Goal: Download file/media

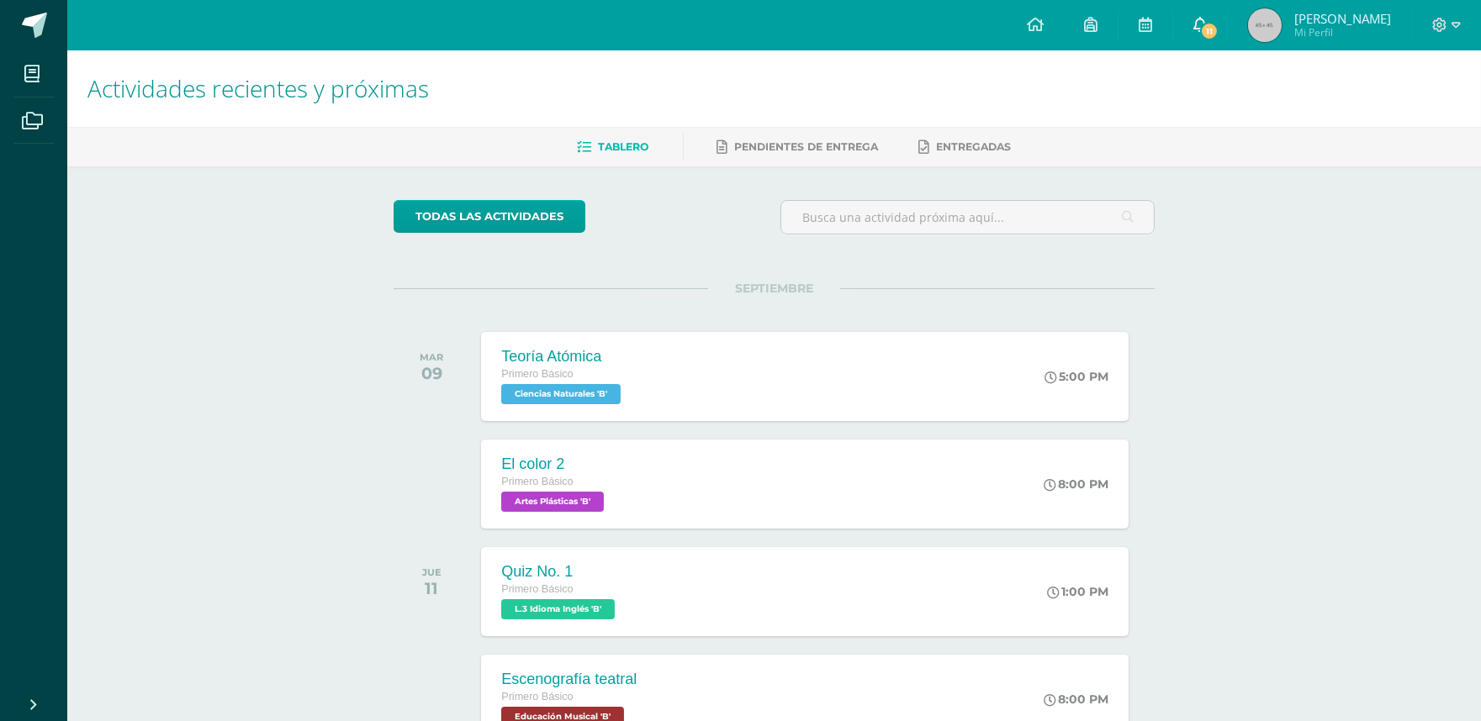
click at [1218, 29] on span "11" at bounding box center [1209, 31] width 18 height 18
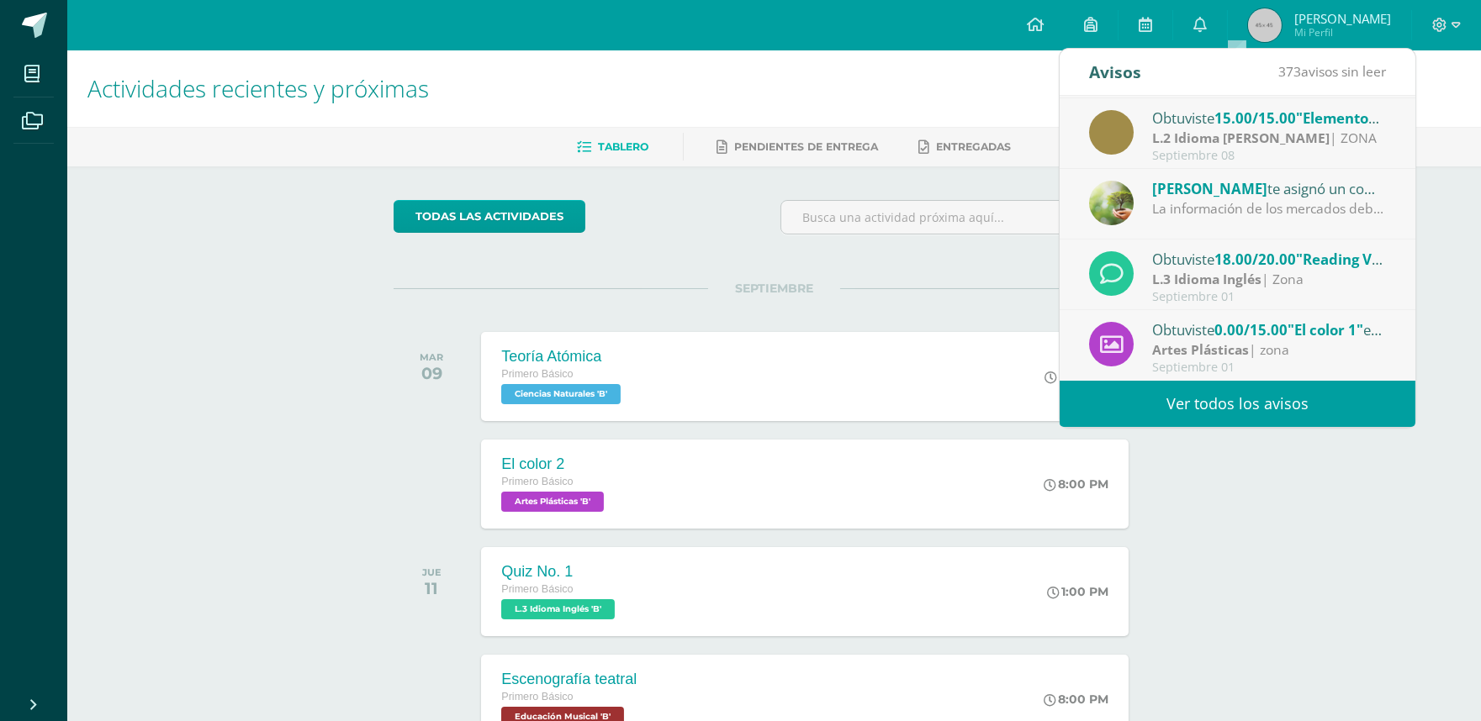
scroll to position [93, 0]
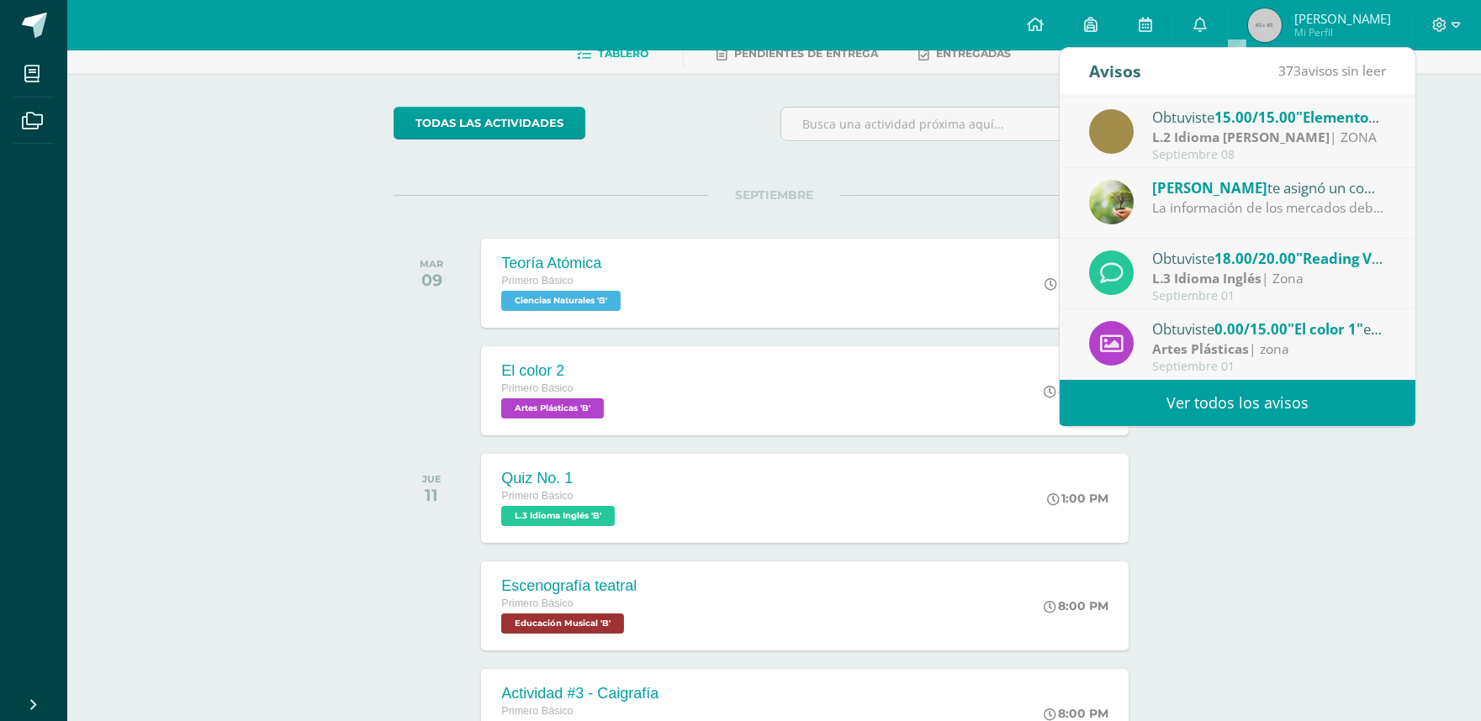
click at [1233, 211] on div "La información de los mercados debe ser en inglés." at bounding box center [1269, 207] width 234 height 19
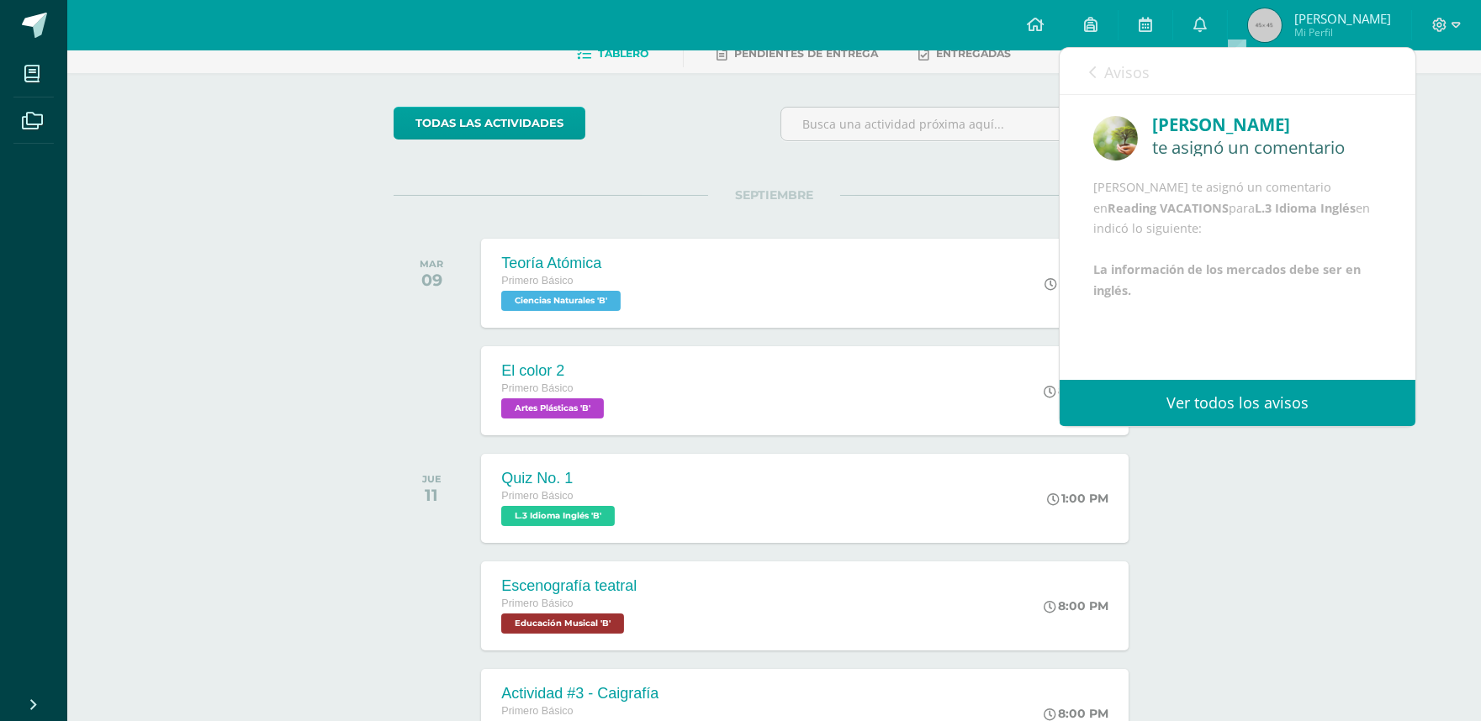
scroll to position [40, 0]
click at [1093, 62] on link "Avisos" at bounding box center [1119, 72] width 61 height 48
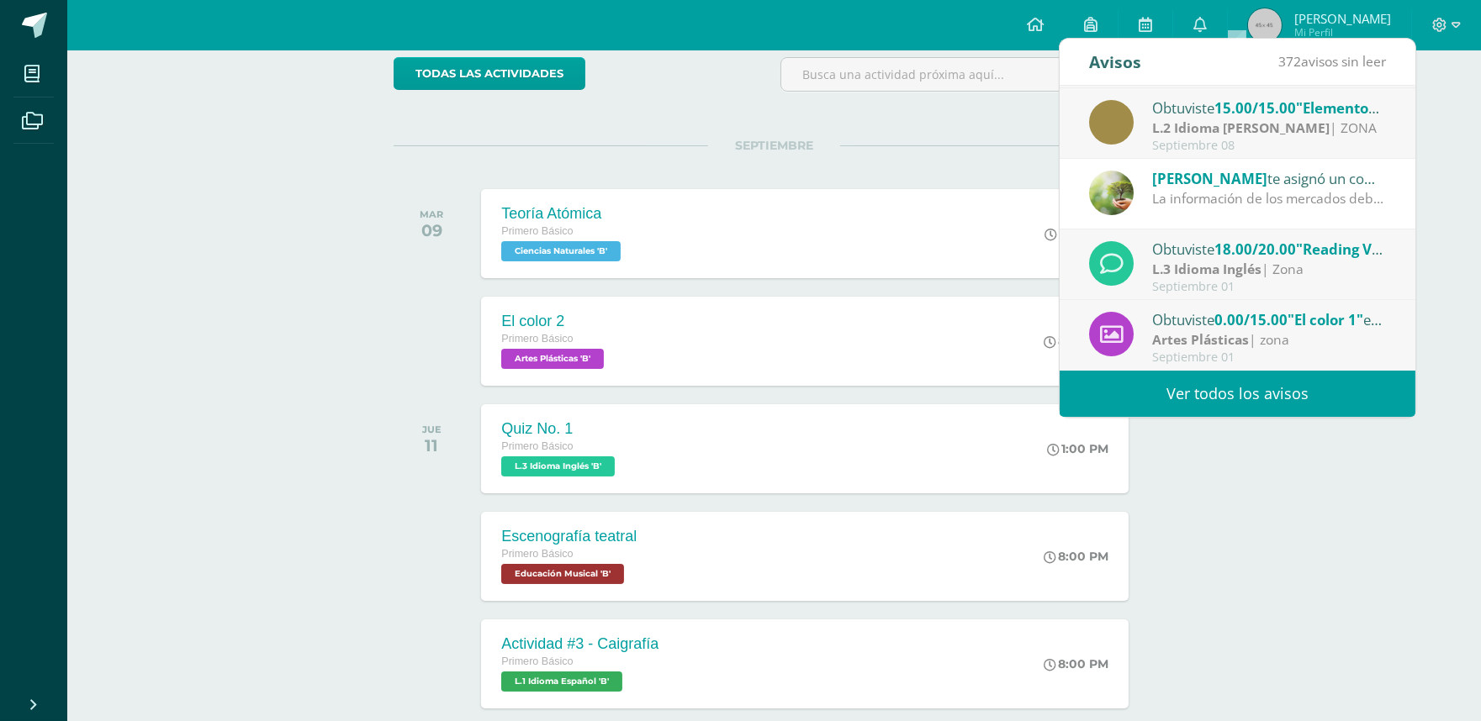
scroll to position [280, 0]
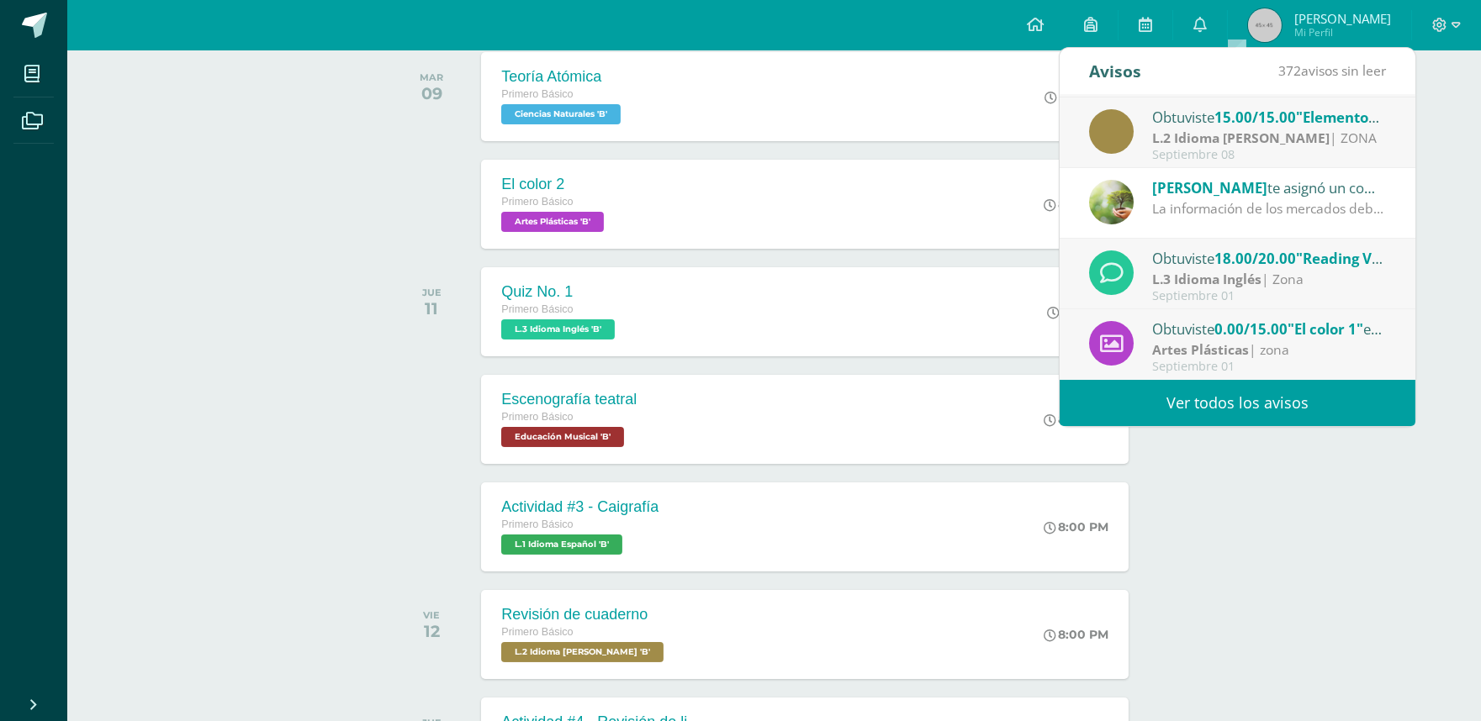
click at [1230, 265] on span "18.00/20.00" at bounding box center [1255, 258] width 82 height 19
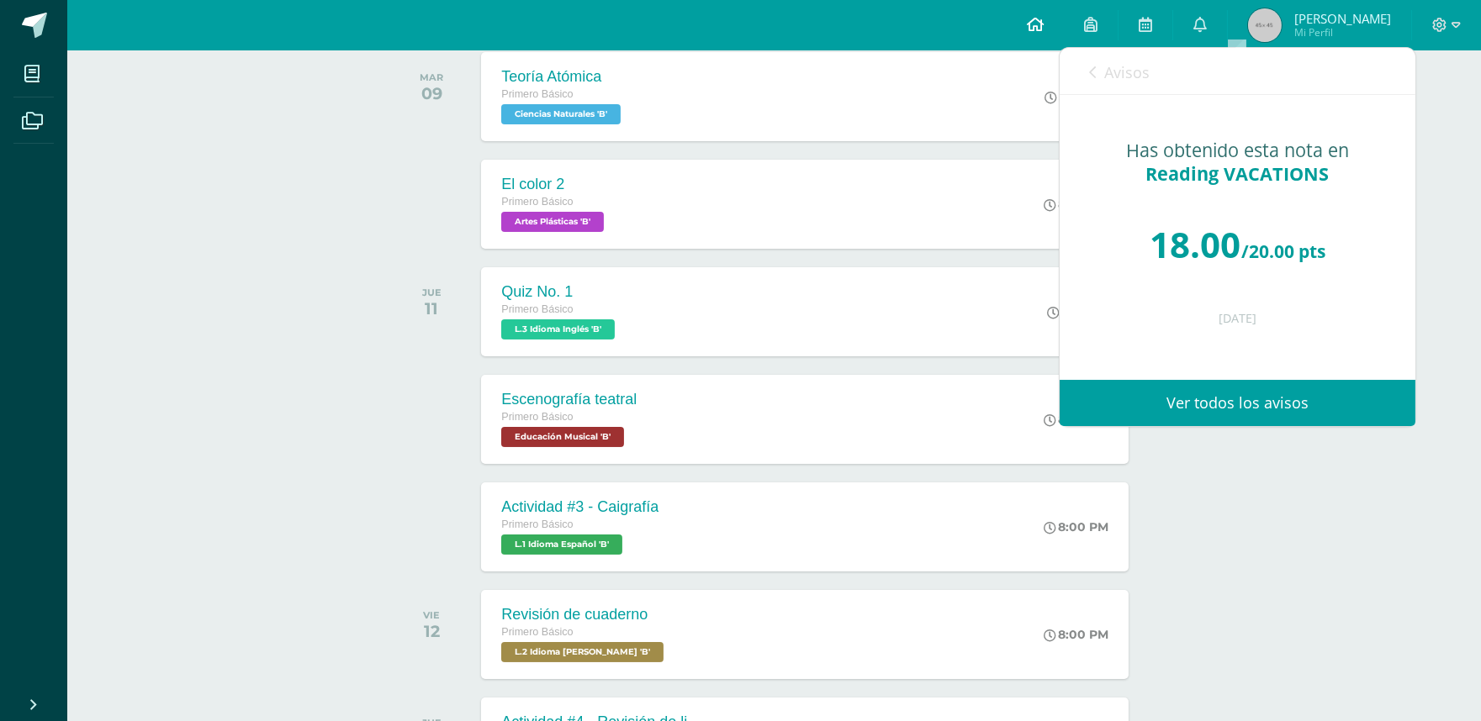
scroll to position [0, 0]
click at [1099, 61] on link "Avisos" at bounding box center [1119, 72] width 61 height 48
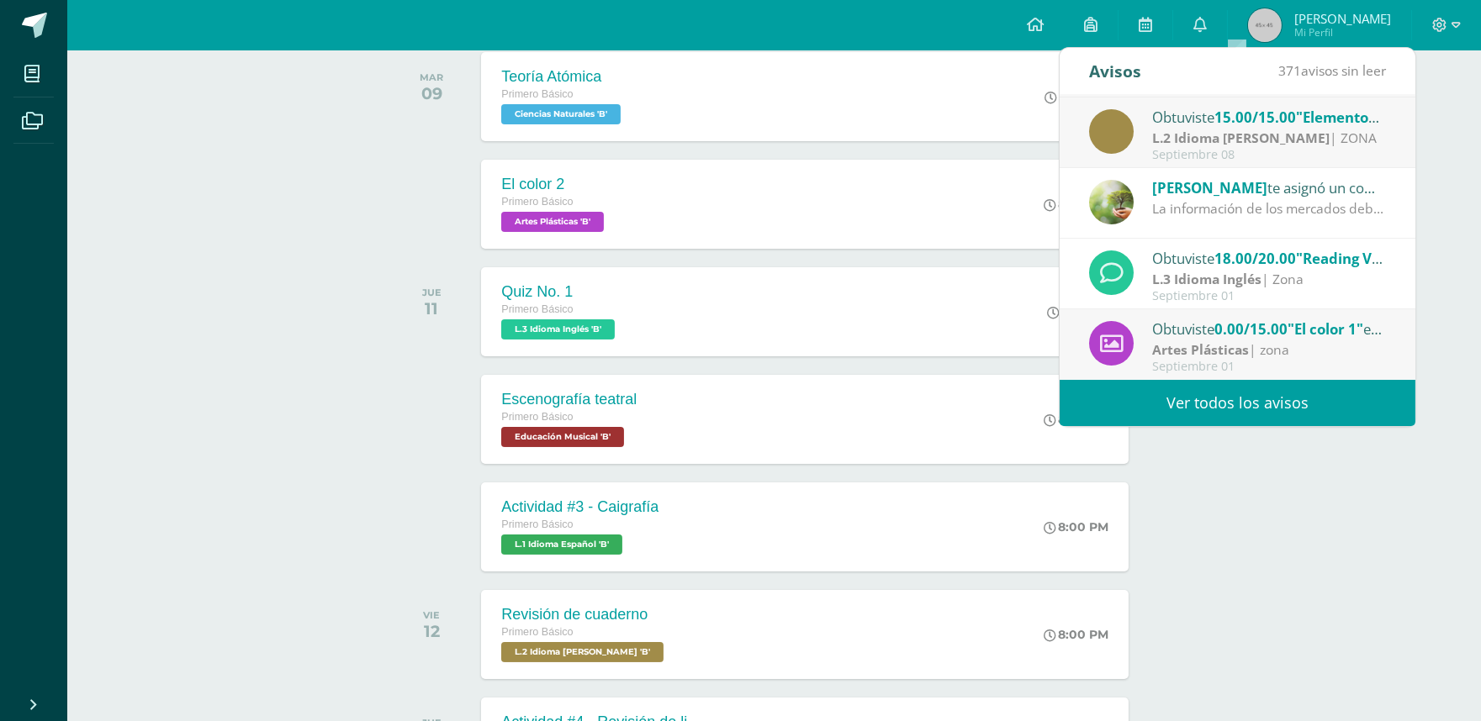
click at [1282, 334] on span "0.00/15.00" at bounding box center [1250, 328] width 73 height 19
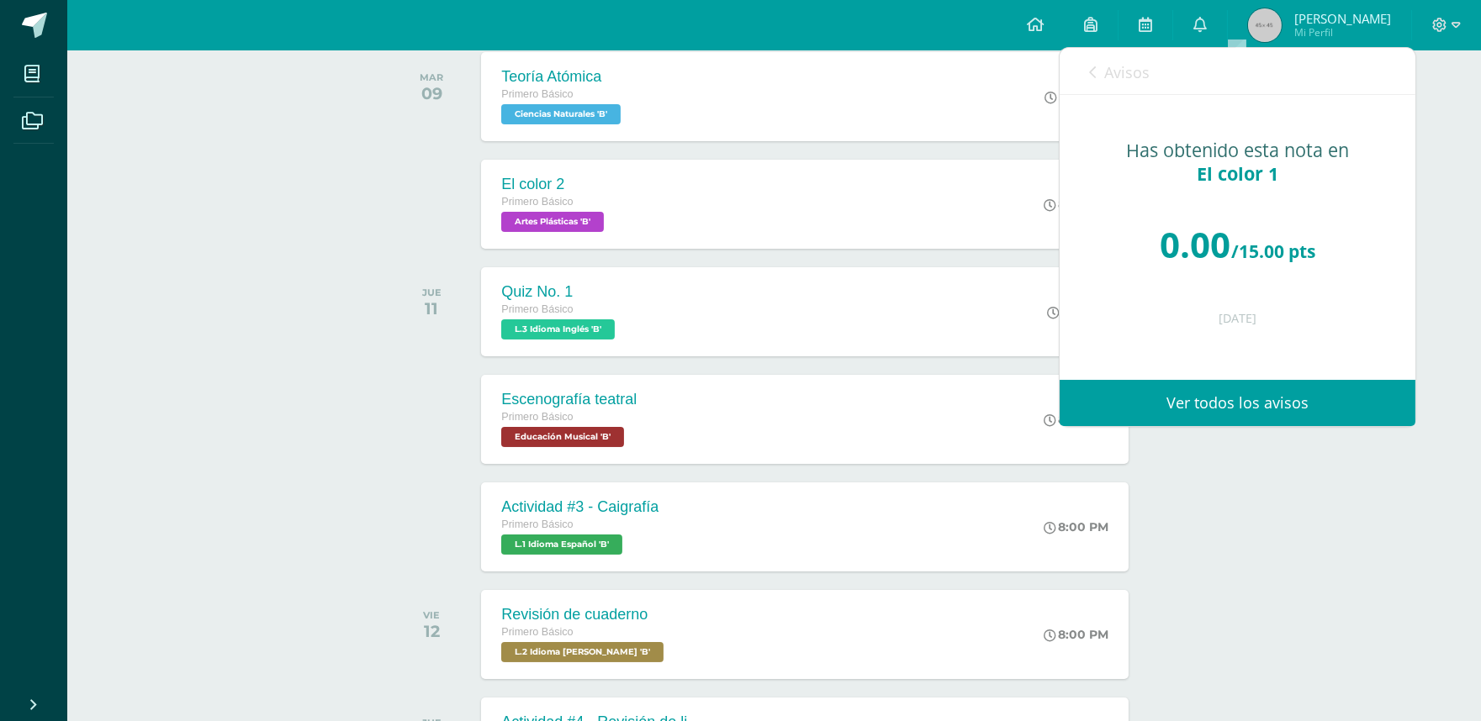
click at [1090, 54] on link "Avisos" at bounding box center [1119, 72] width 61 height 48
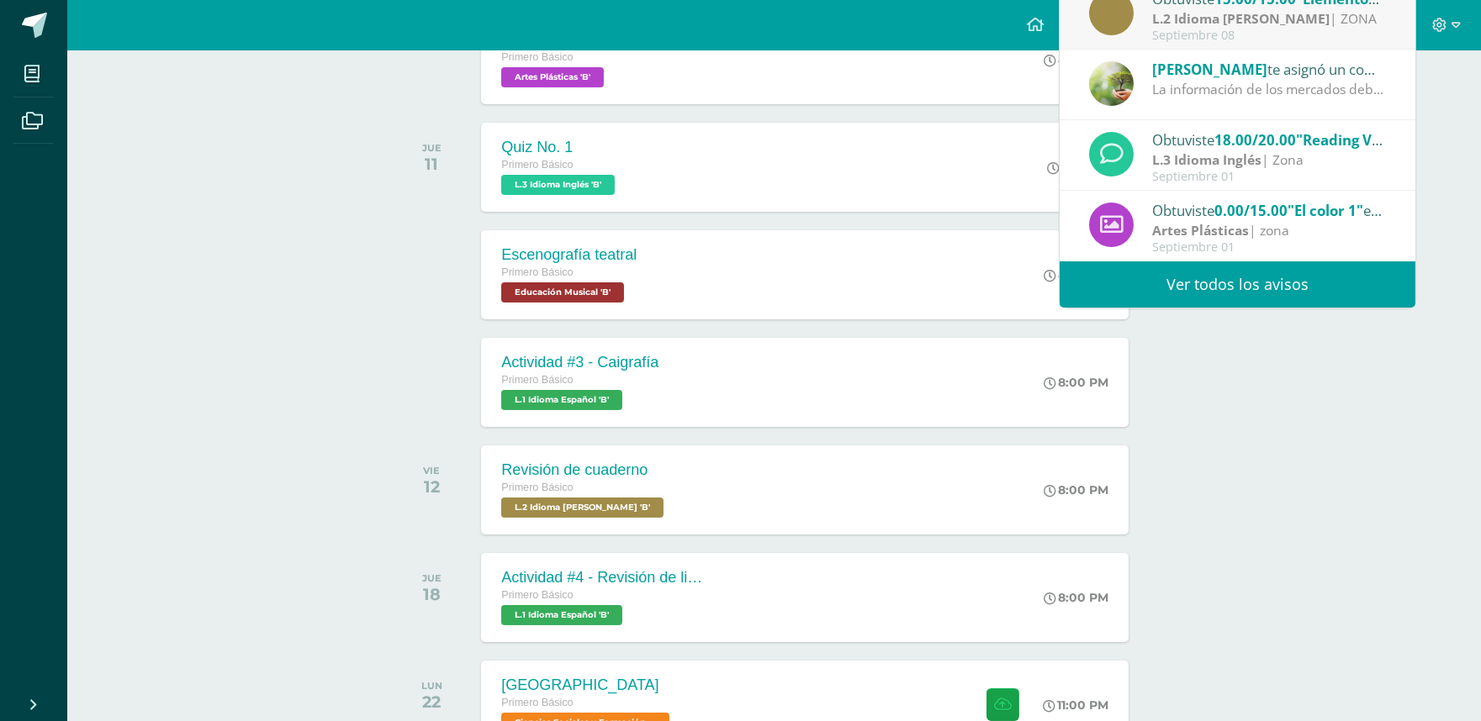
scroll to position [467, 0]
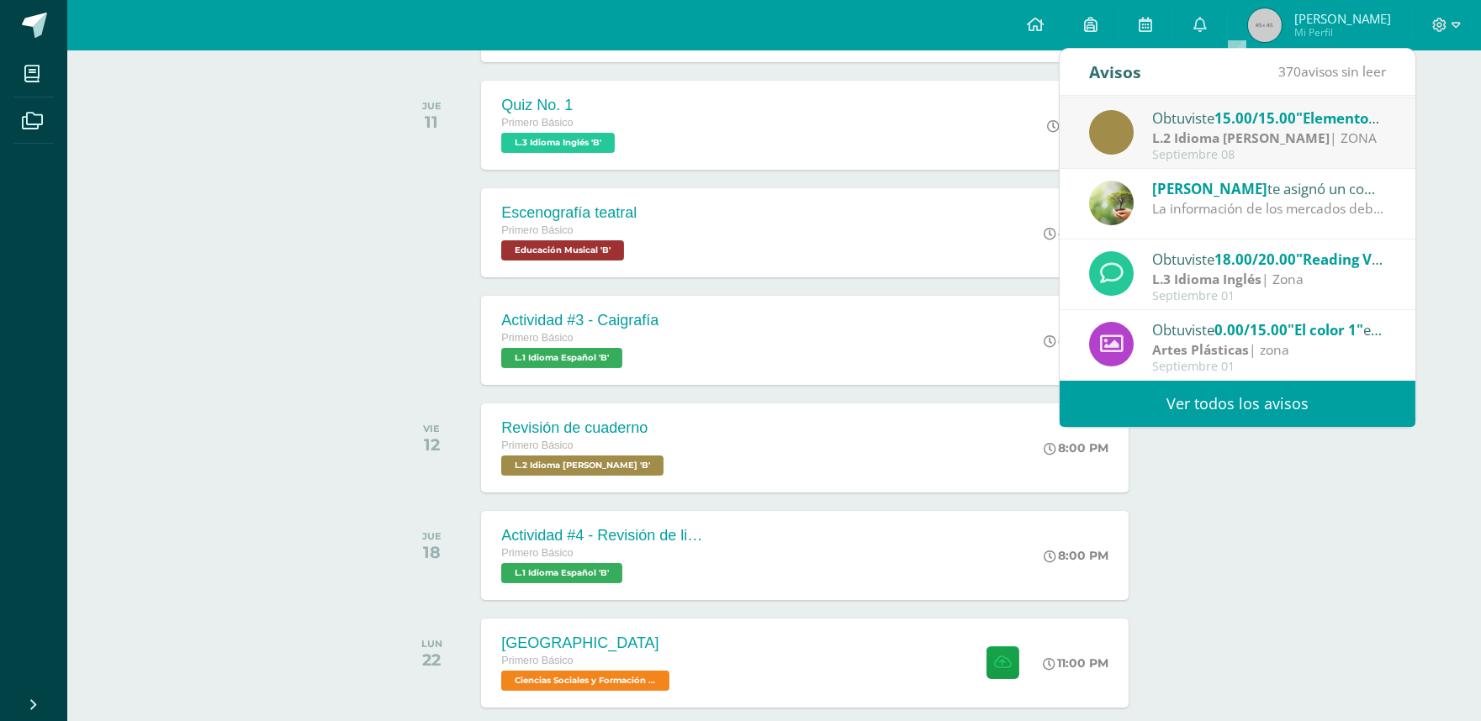
click at [1261, 542] on div "Actividades recientes y próximas Tablero Pendientes de entrega Entregadas todas…" at bounding box center [773, 248] width 1413 height 1328
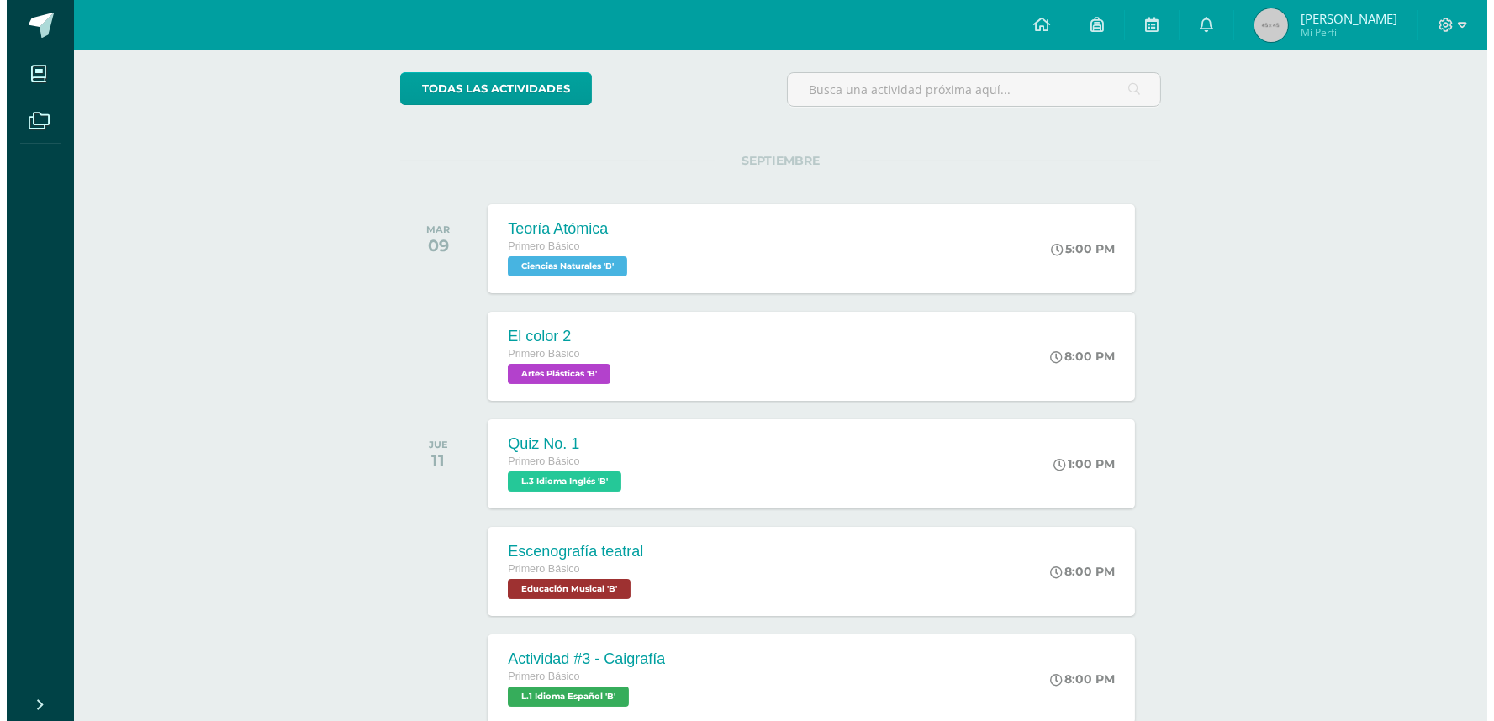
scroll to position [94, 0]
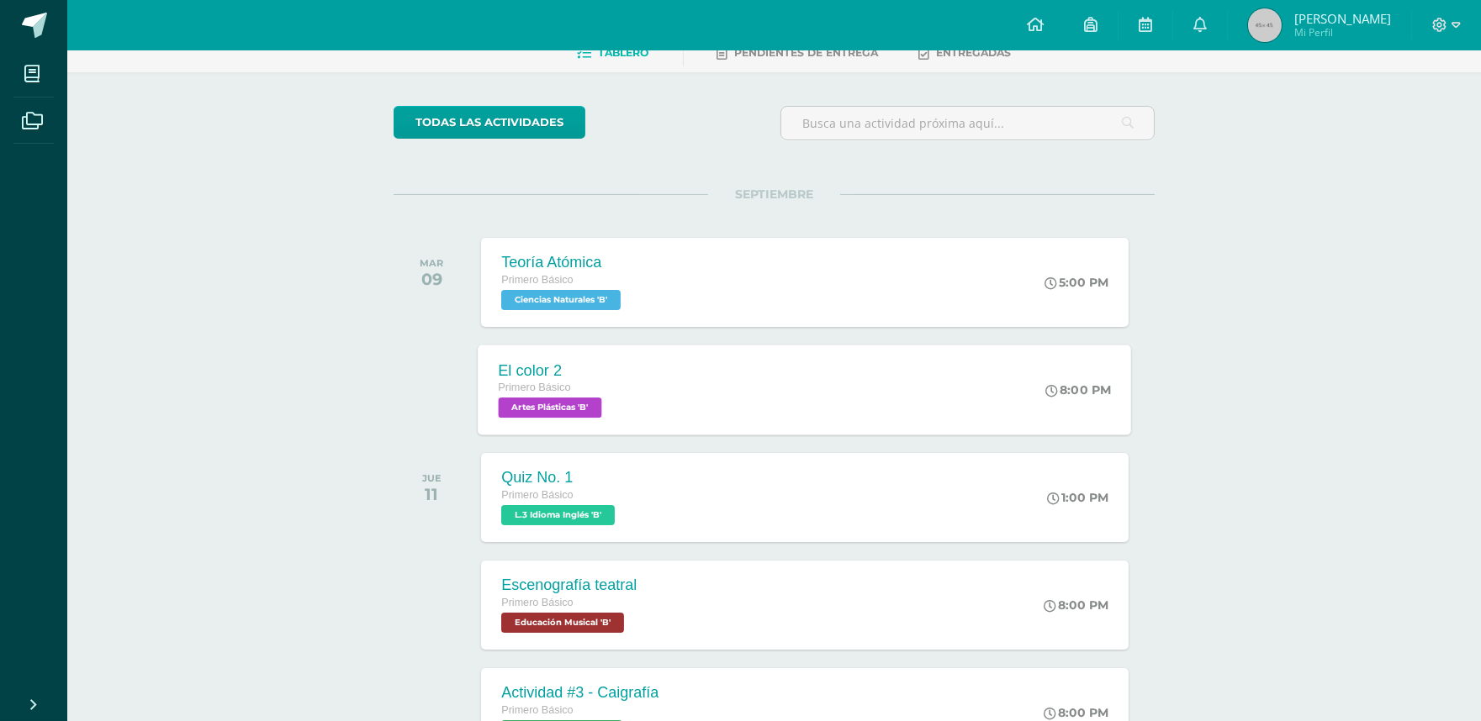
click at [804, 406] on div "El color 2 Primero Básico Artes Plásticas 'B' 8:00 PM El color 2 Artes Plástica…" at bounding box center [804, 390] width 653 height 90
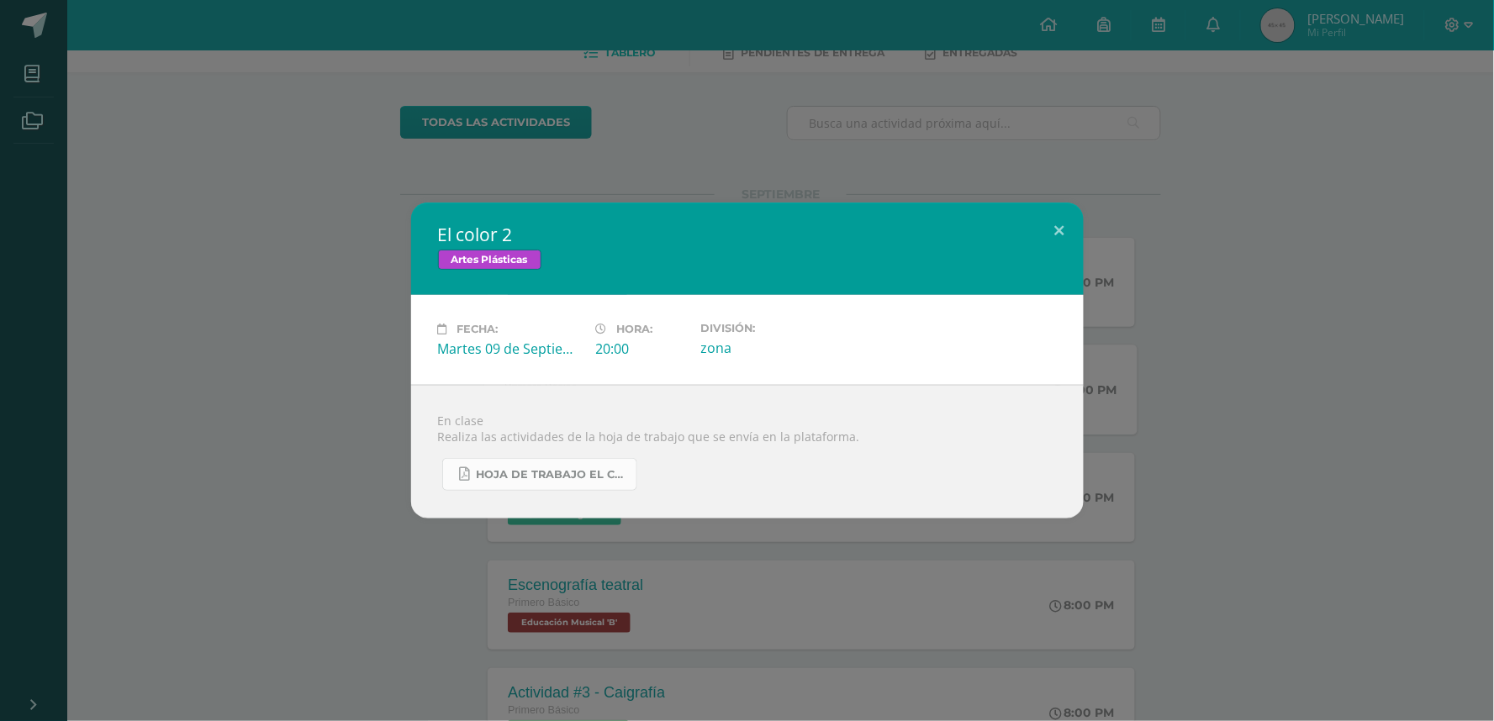
click at [548, 473] on span "Hoja de trabajo EL COLOR.pdf" at bounding box center [552, 474] width 151 height 13
